Goal: Browse casually: Explore the website without a specific task or goal

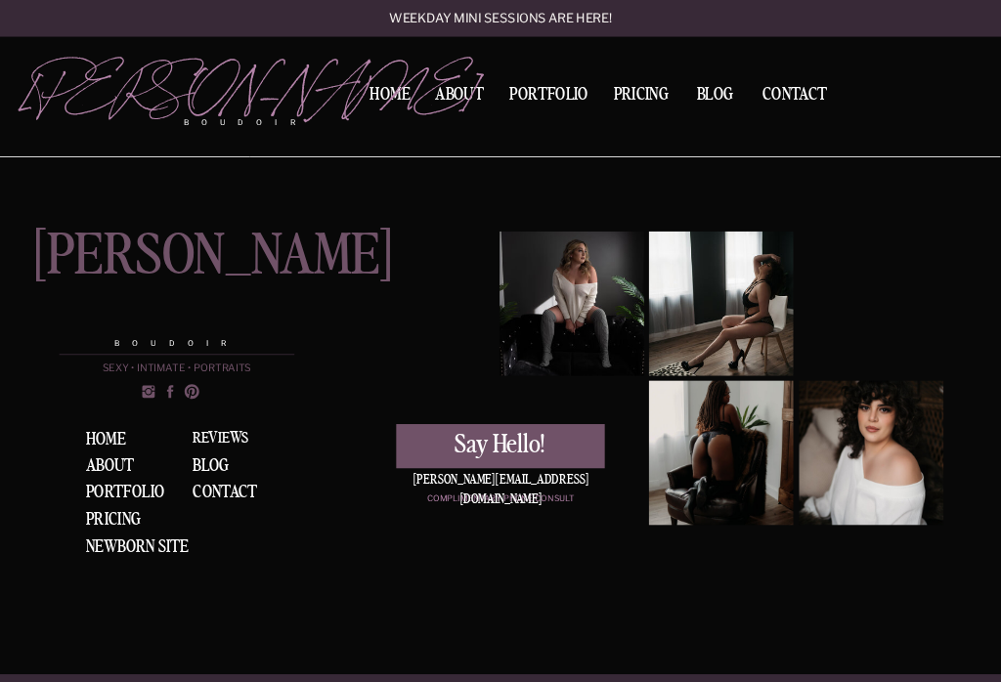
scroll to position [5454, 0]
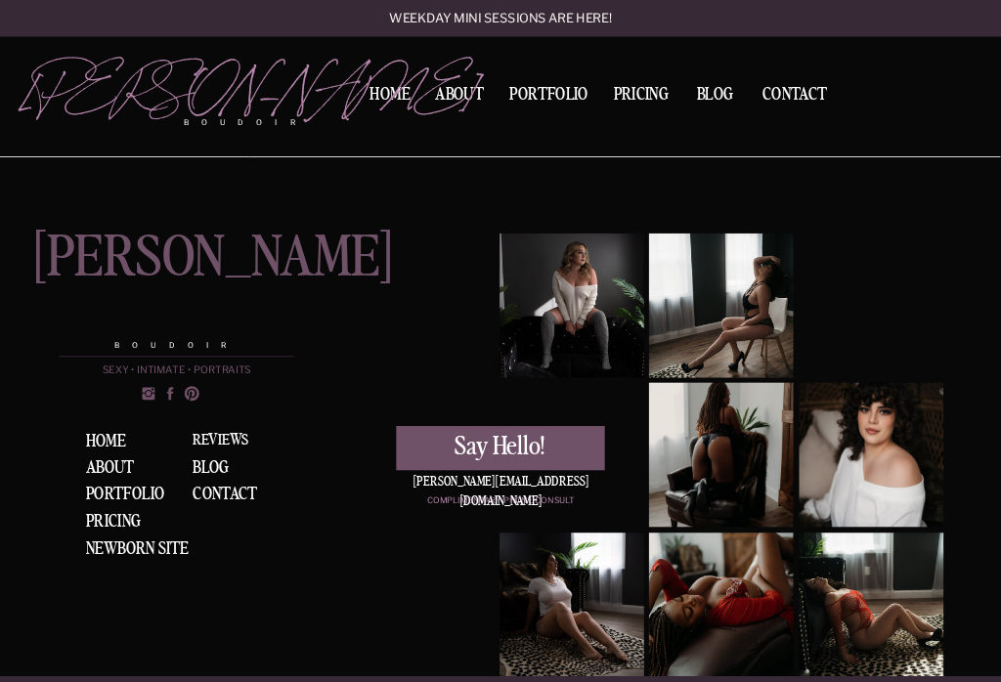
click at [154, 494] on div "Portfolio" at bounding box center [128, 495] width 84 height 19
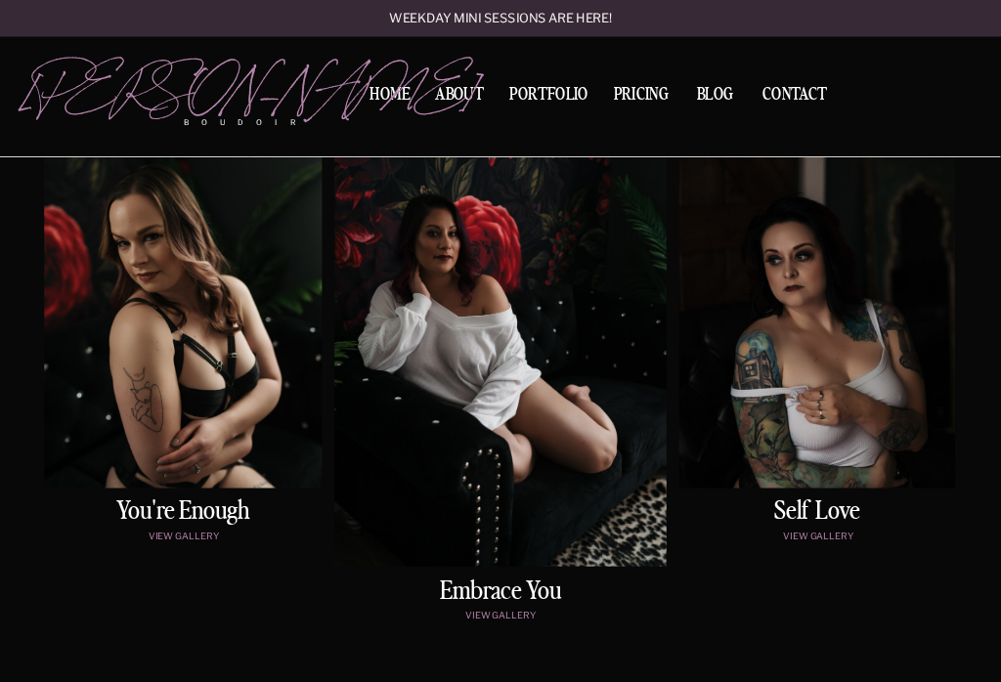
scroll to position [877, 0]
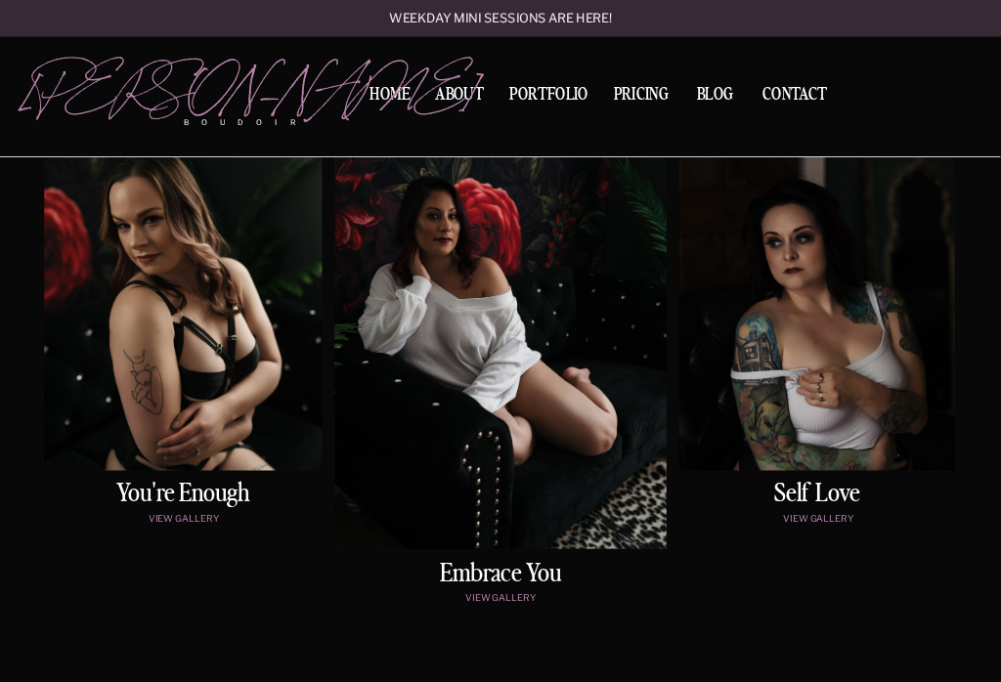
click at [205, 493] on h2 "You're enough" at bounding box center [183, 495] width 270 height 27
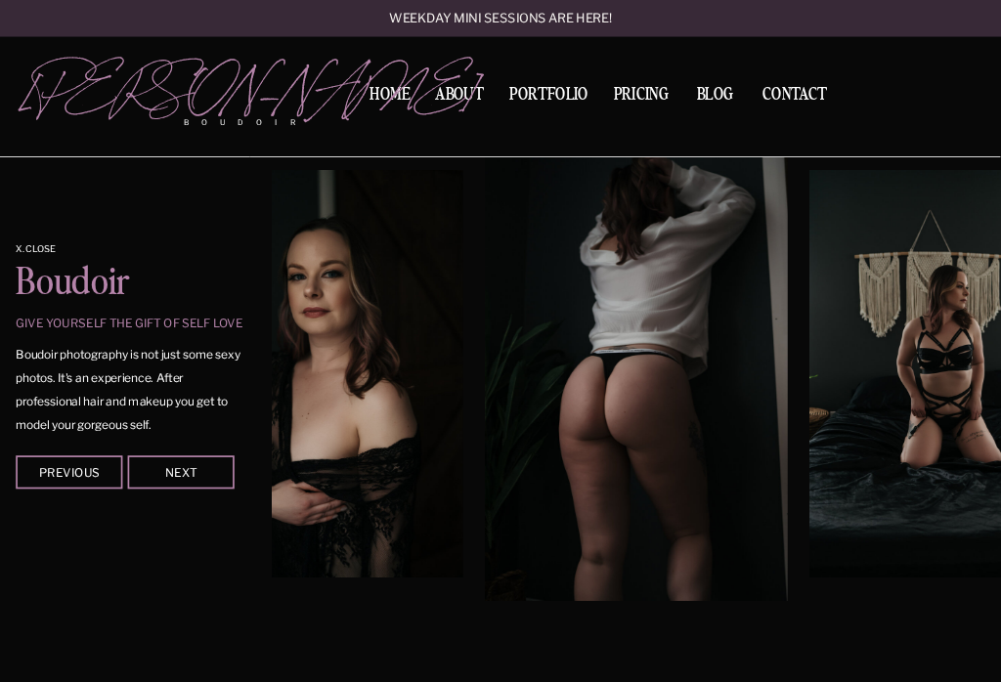
scroll to position [1480, 0]
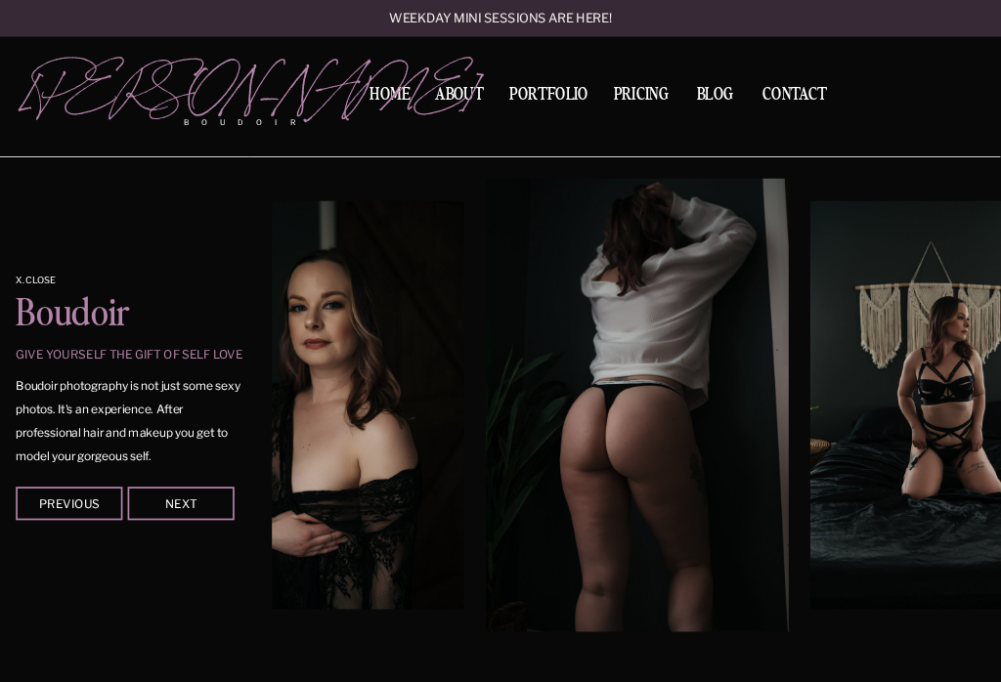
click at [968, 353] on img at bounding box center [944, 405] width 269 height 409
click at [971, 382] on img at bounding box center [944, 405] width 269 height 409
click at [941, 358] on img at bounding box center [944, 405] width 269 height 409
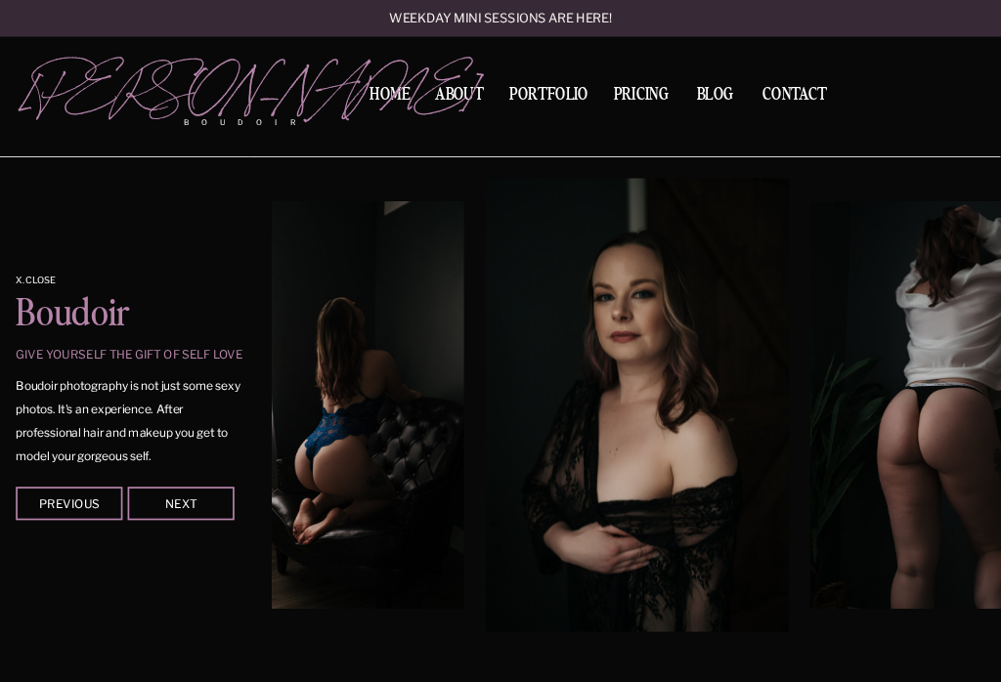
scroll to position [1471, 0]
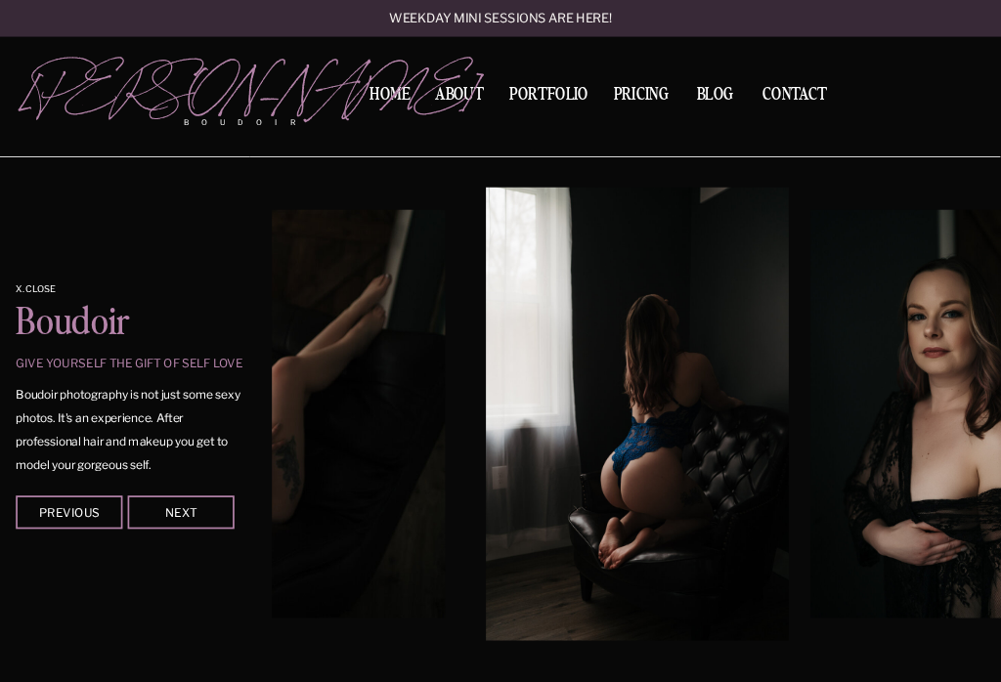
click at [921, 335] on img at bounding box center [946, 414] width 273 height 409
click at [939, 340] on img at bounding box center [946, 414] width 273 height 409
click at [974, 391] on img at bounding box center [946, 414] width 273 height 409
click at [976, 372] on img at bounding box center [946, 414] width 273 height 409
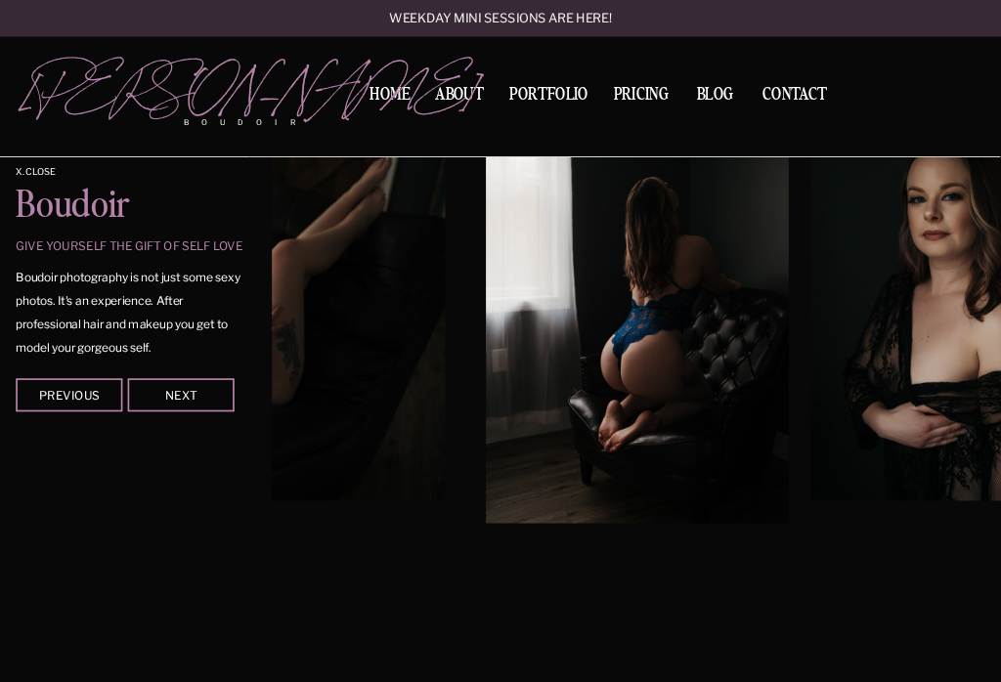
scroll to position [1565, 0]
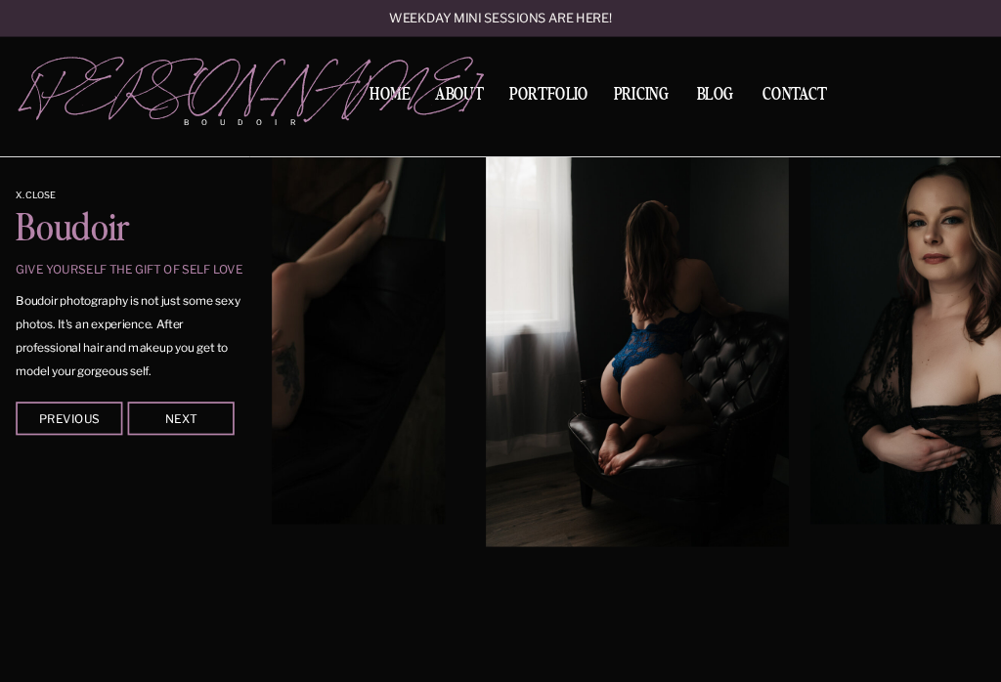
click at [944, 384] on img at bounding box center [946, 320] width 273 height 409
click at [946, 386] on img at bounding box center [946, 320] width 273 height 409
click at [947, 367] on img at bounding box center [946, 320] width 273 height 409
click at [980, 372] on img at bounding box center [946, 320] width 273 height 409
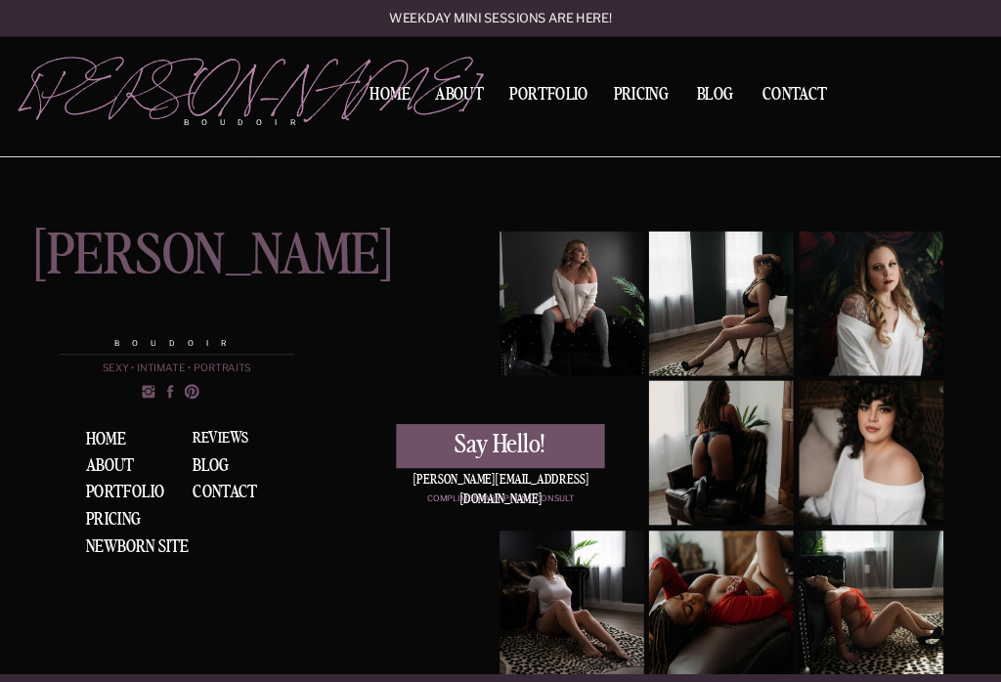
scroll to position [3451, 0]
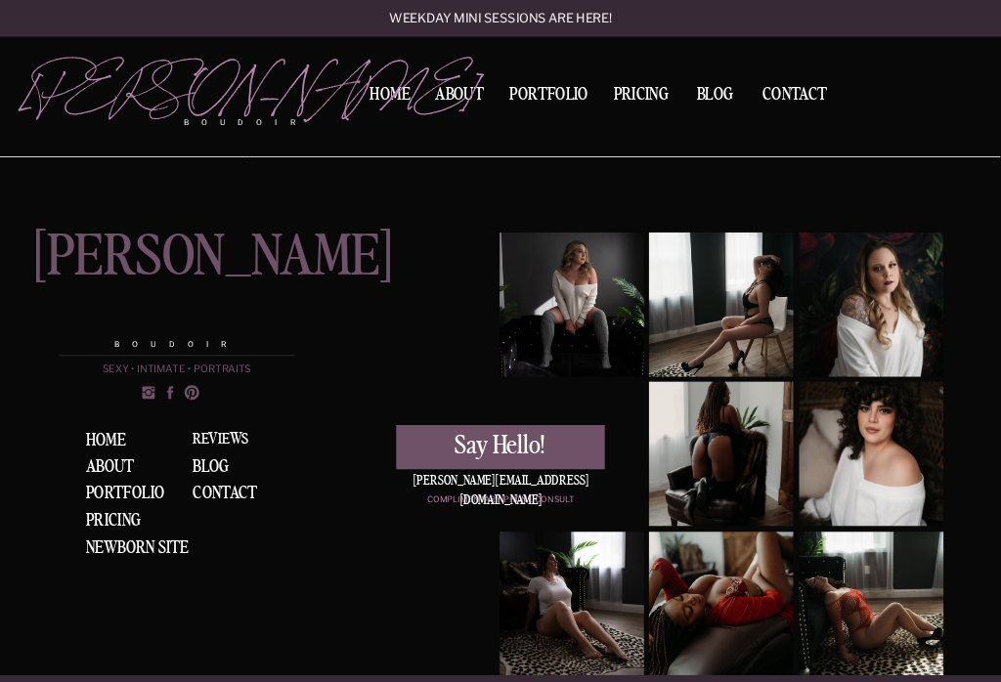
click at [724, 87] on nav "BLOG" at bounding box center [715, 94] width 52 height 15
